Goal: Book appointment/travel/reservation

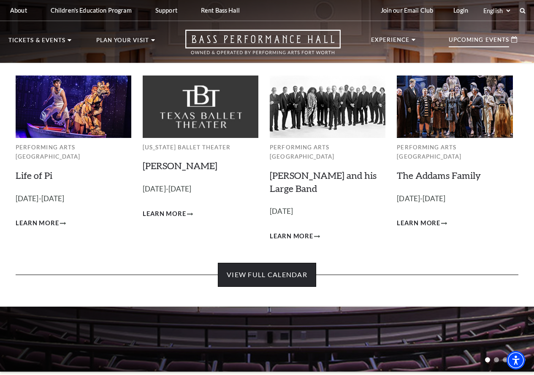
click at [293, 267] on link "View Full Calendar" at bounding box center [267, 275] width 98 height 24
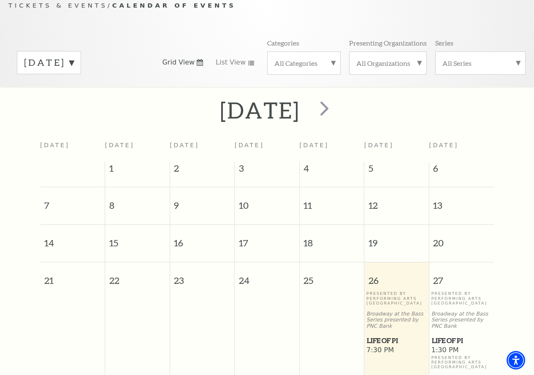
scroll to position [32, 0]
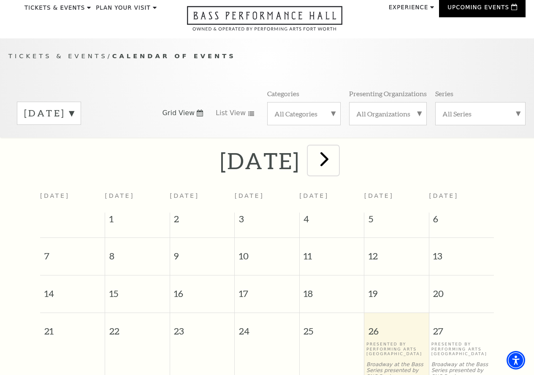
click at [336, 161] on span "next" at bounding box center [324, 159] width 24 height 24
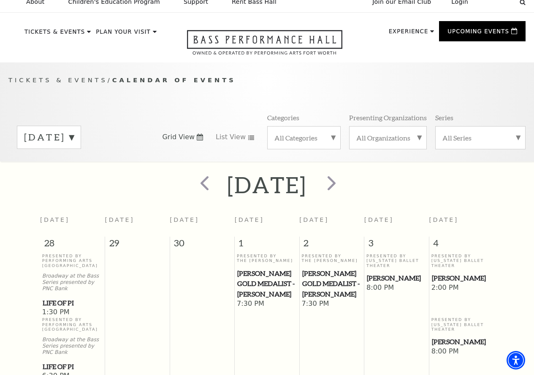
scroll to position [0, 0]
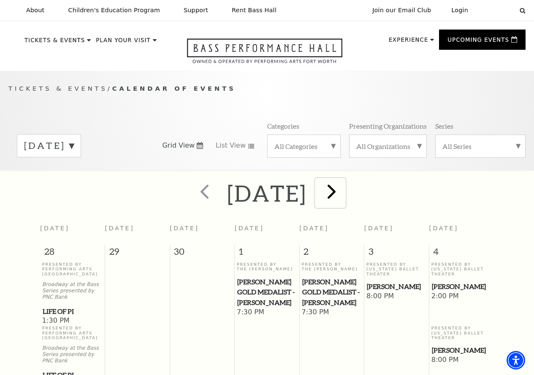
click at [343, 189] on span "next" at bounding box center [331, 191] width 24 height 24
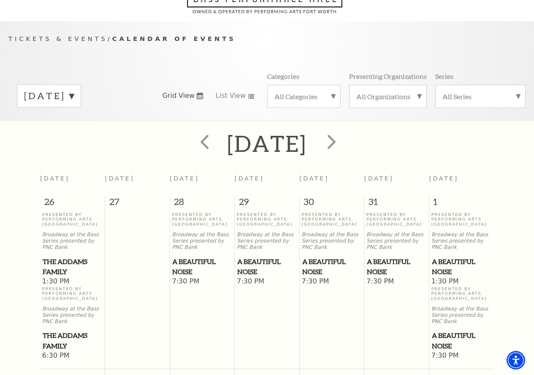
scroll to position [32, 0]
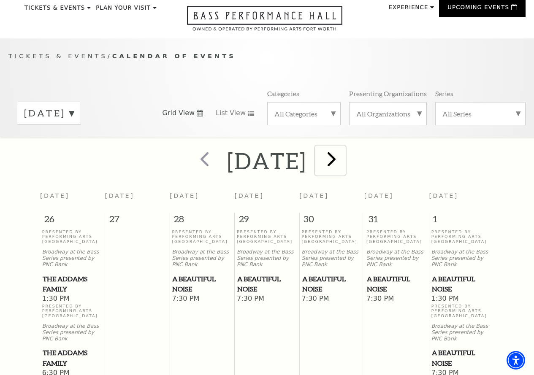
click at [343, 160] on span "next" at bounding box center [331, 159] width 24 height 24
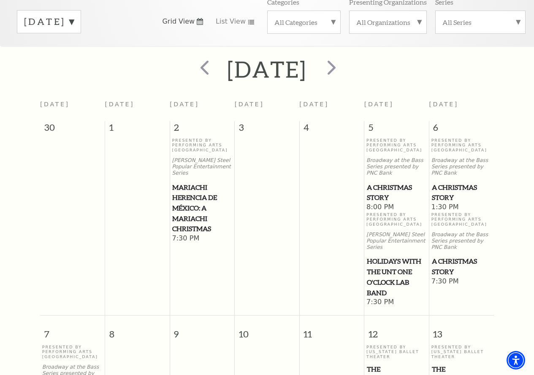
scroll to position [75, 0]
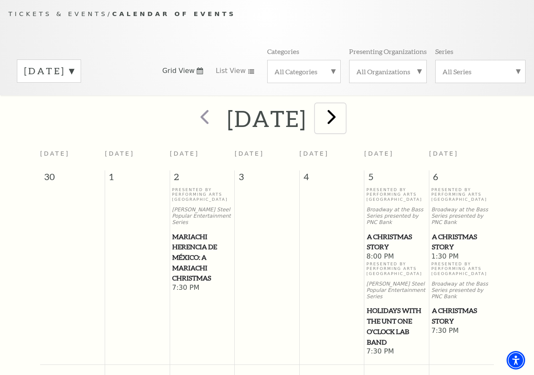
click at [343, 122] on span "next" at bounding box center [331, 117] width 24 height 24
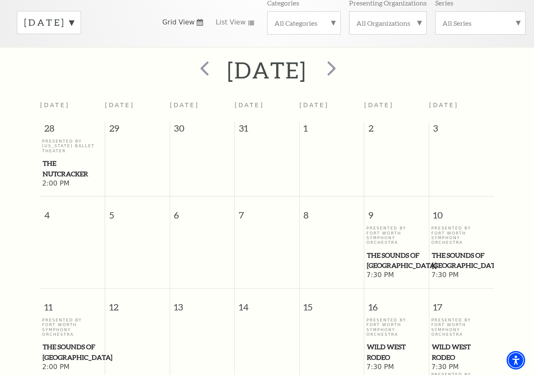
scroll to position [117, 0]
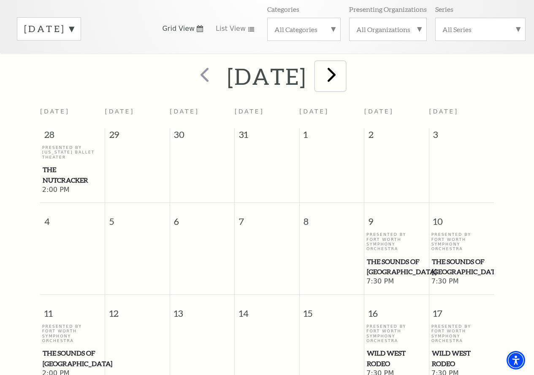
click at [343, 78] on span "next" at bounding box center [331, 74] width 24 height 24
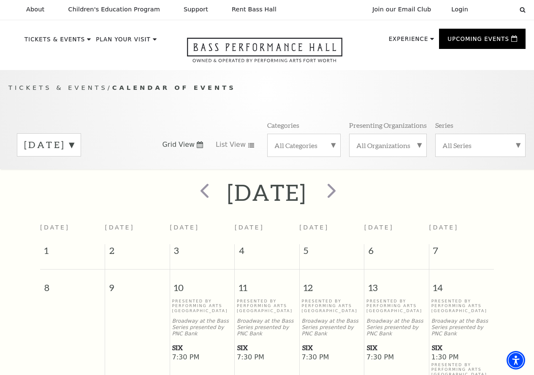
scroll to position [0, 0]
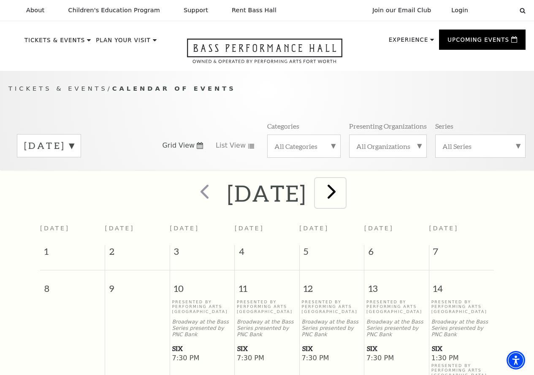
click at [343, 200] on span "next" at bounding box center [331, 191] width 24 height 24
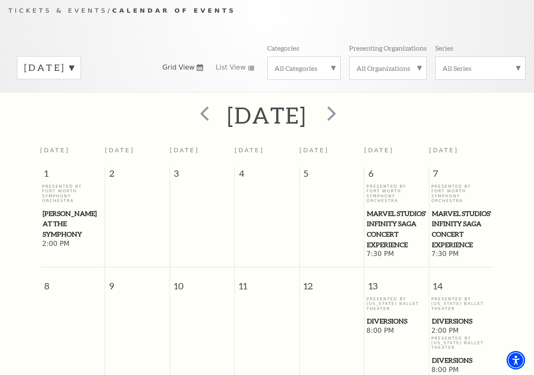
scroll to position [75, 0]
